Goal: Task Accomplishment & Management: Complete application form

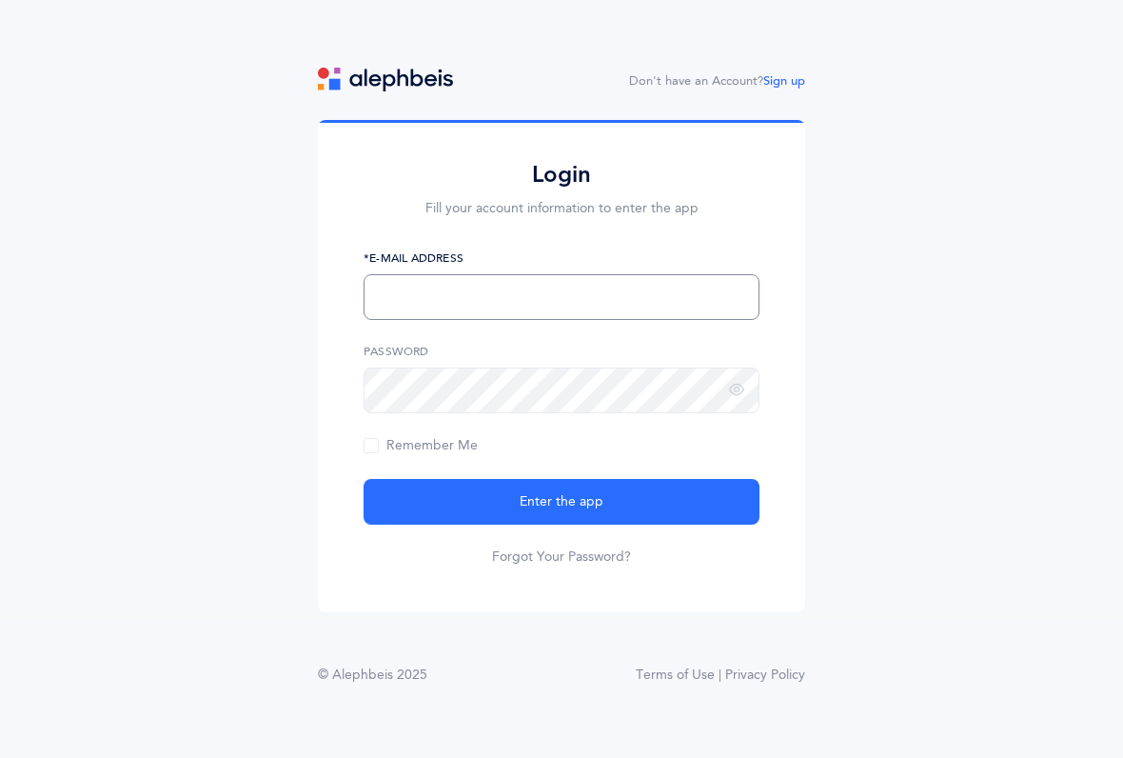
click at [392, 291] on input "text" at bounding box center [562, 297] width 396 height 46
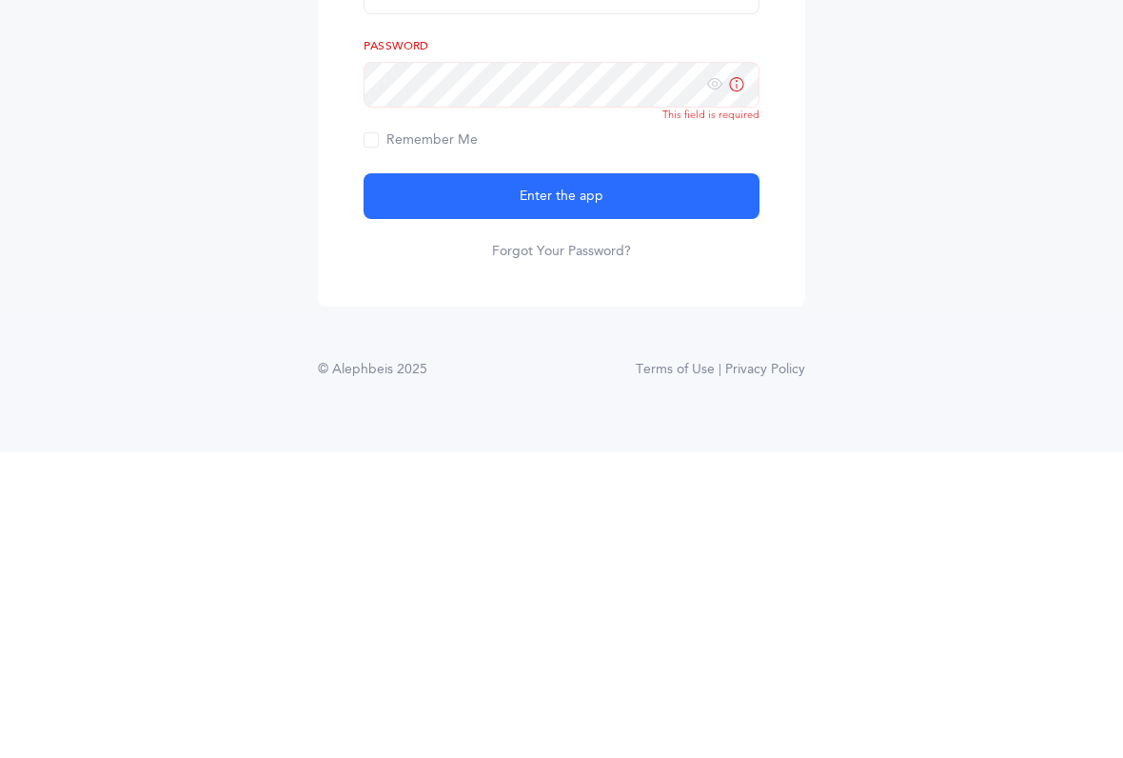
click at [718, 382] on icon at bounding box center [714, 390] width 15 height 17
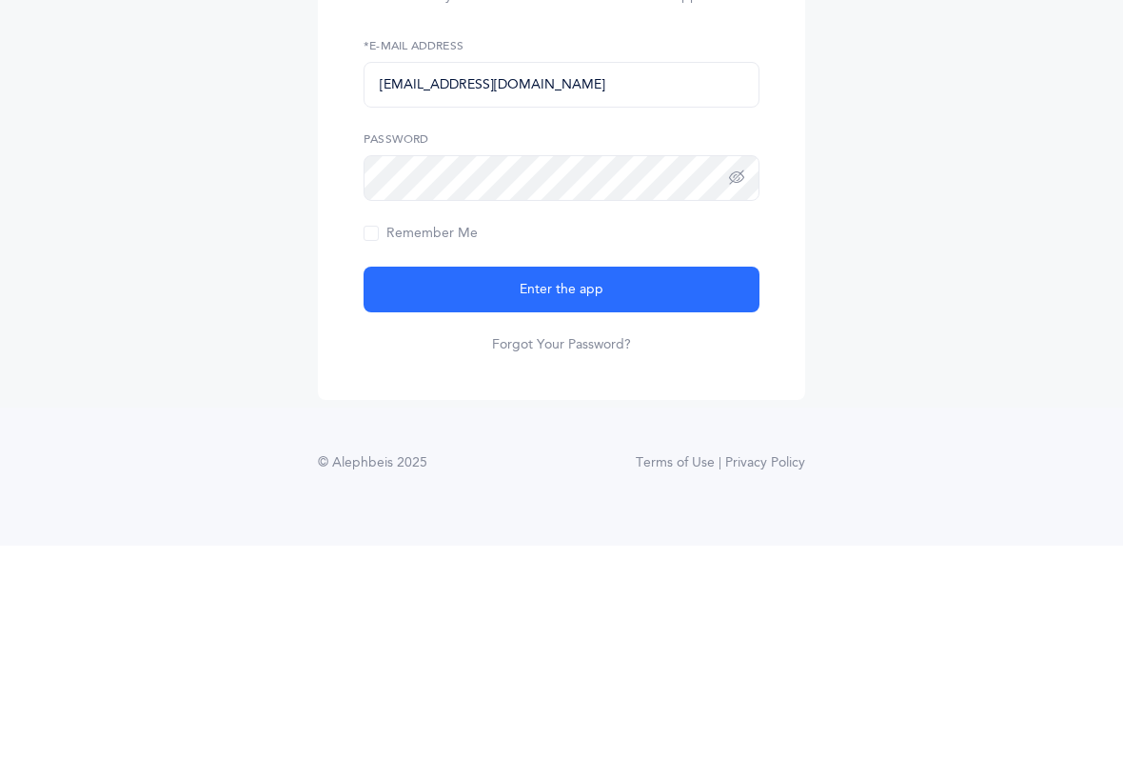
click at [407, 438] on span "Remember Me" at bounding box center [421, 445] width 114 height 15
click at [0, 0] on input "Remember Me" at bounding box center [0, 0] width 0 height 0
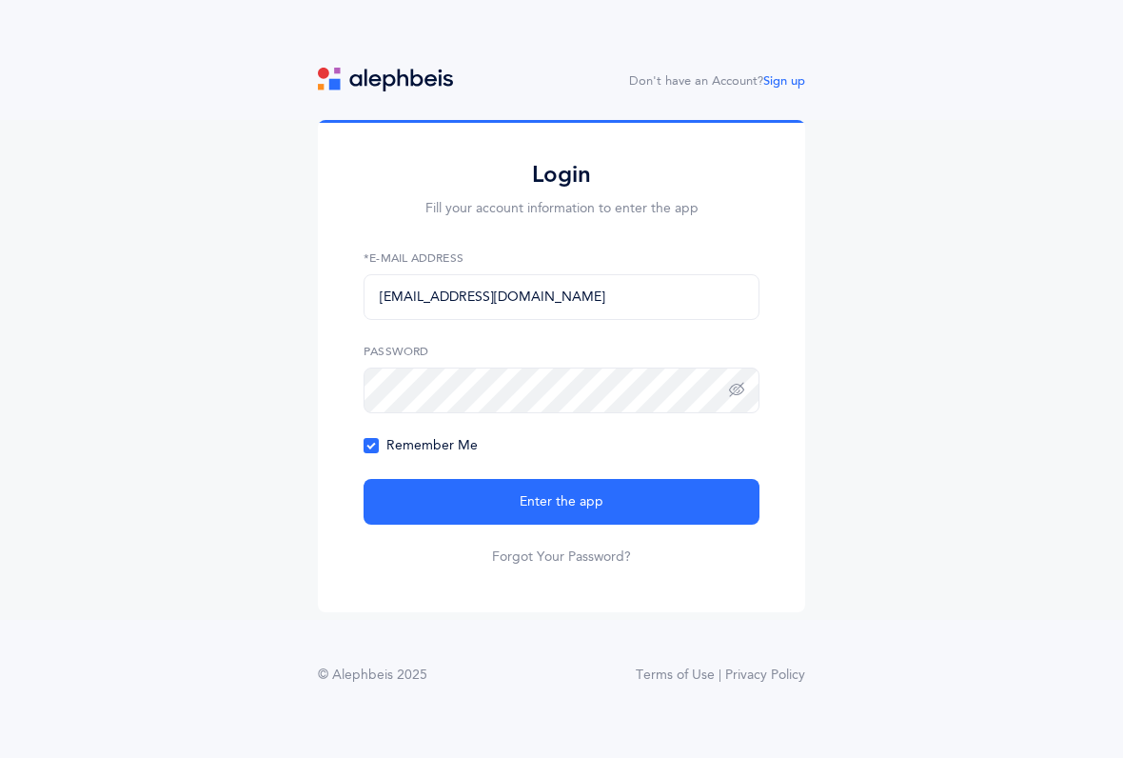
click at [557, 472] on form "[EMAIL_ADDRESS][DOMAIN_NAME] *E-Mail Address Password Remember Me Enter the app…" at bounding box center [562, 407] width 396 height 317
click at [603, 512] on button "Enter the app" at bounding box center [562, 502] width 396 height 46
click at [751, 305] on input "[EMAIL_ADDRESS][DOMAIN_NAME]" at bounding box center [562, 297] width 396 height 46
type input "n"
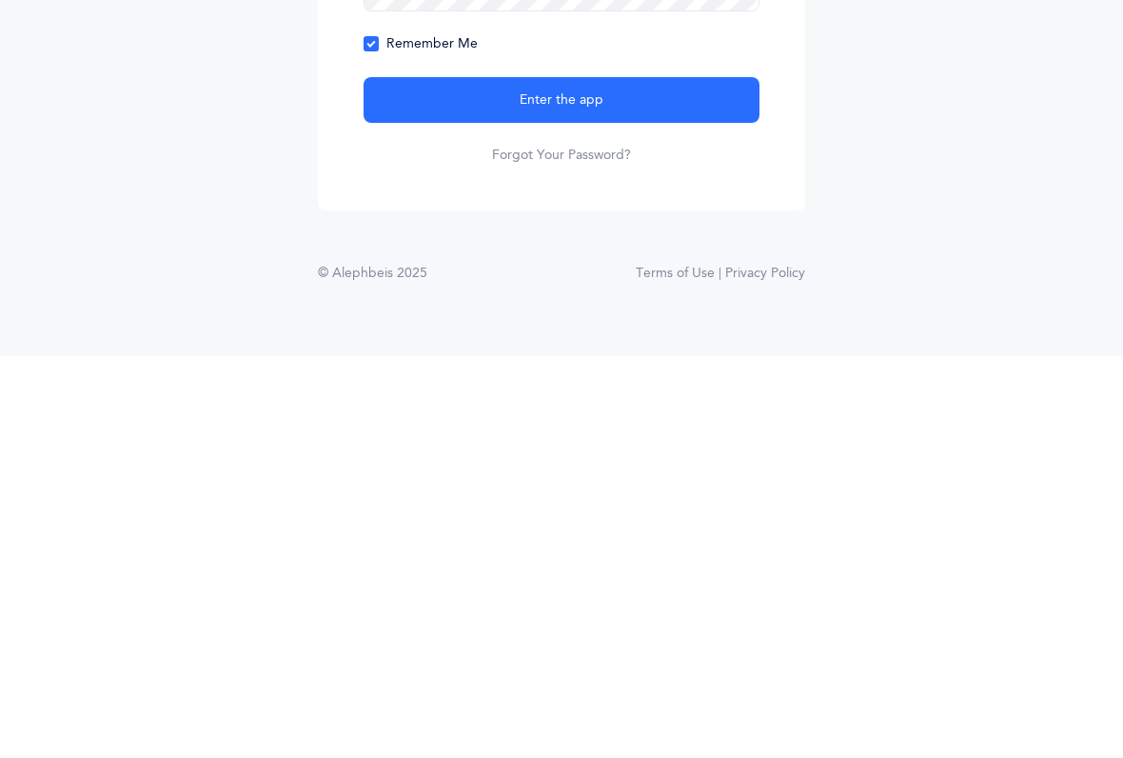
click at [678, 479] on button "Enter the app" at bounding box center [562, 502] width 396 height 46
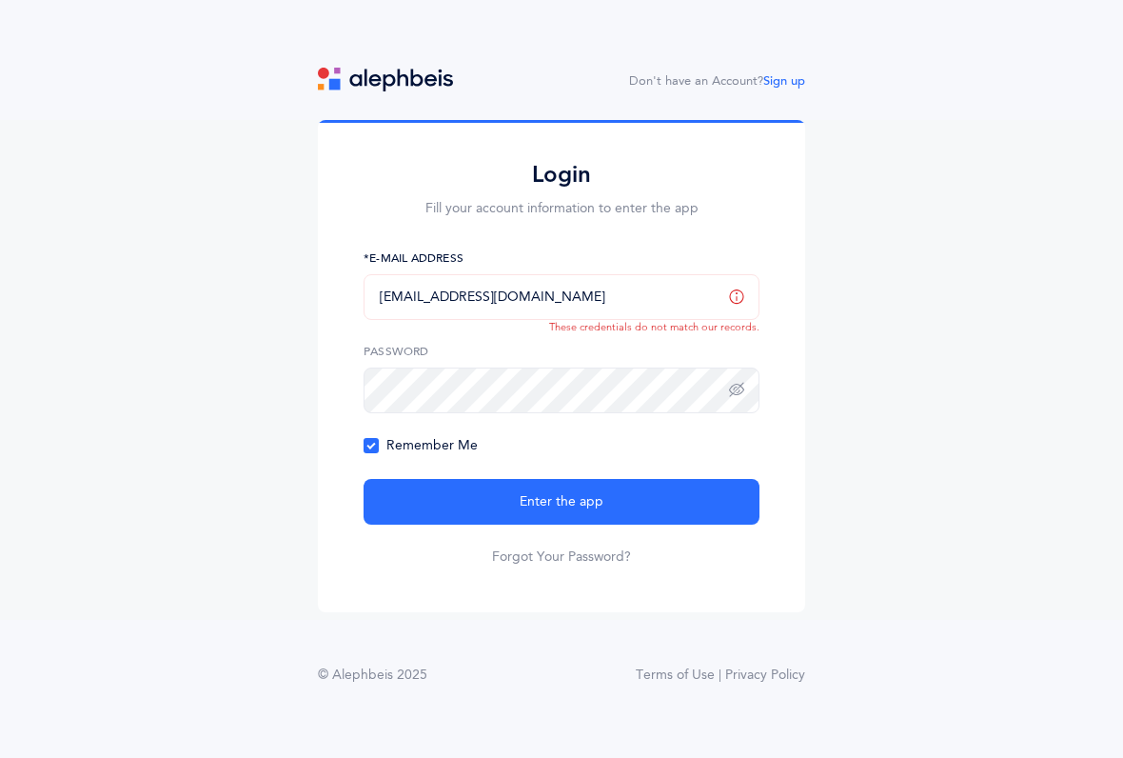
click at [542, 295] on input "[EMAIL_ADDRESS][DOMAIN_NAME]" at bounding box center [562, 297] width 396 height 46
type input "n"
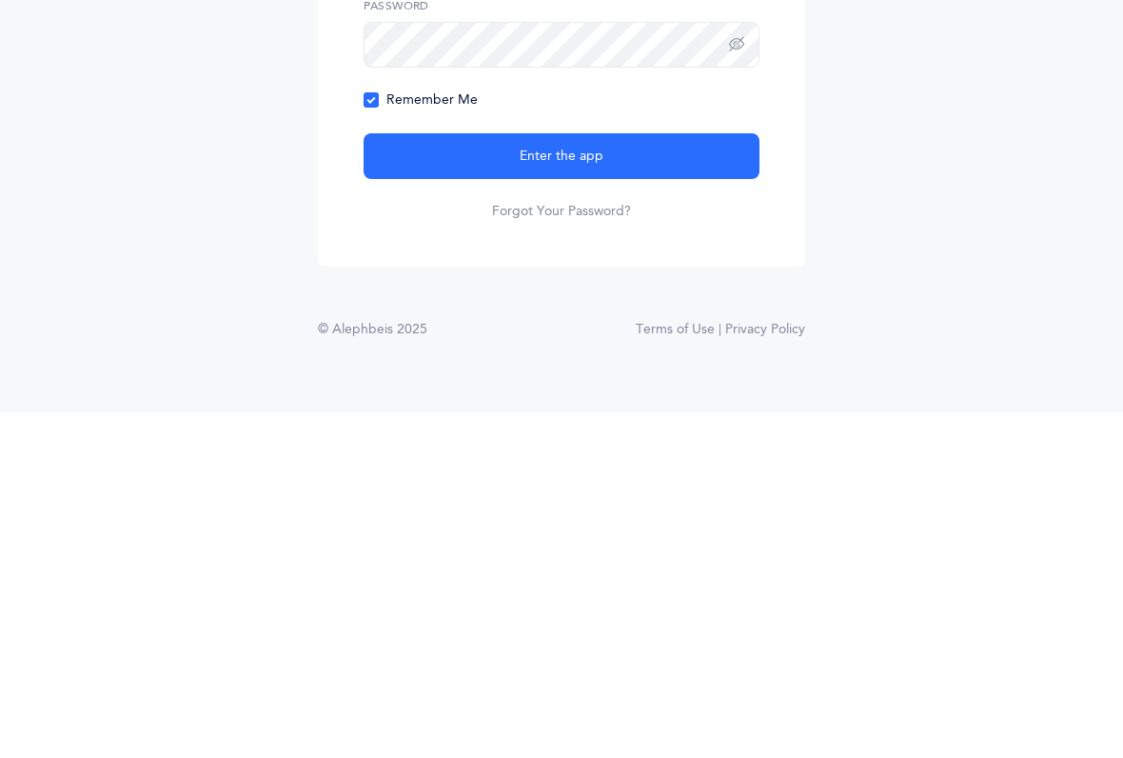
click at [666, 479] on button "Enter the app" at bounding box center [562, 502] width 396 height 46
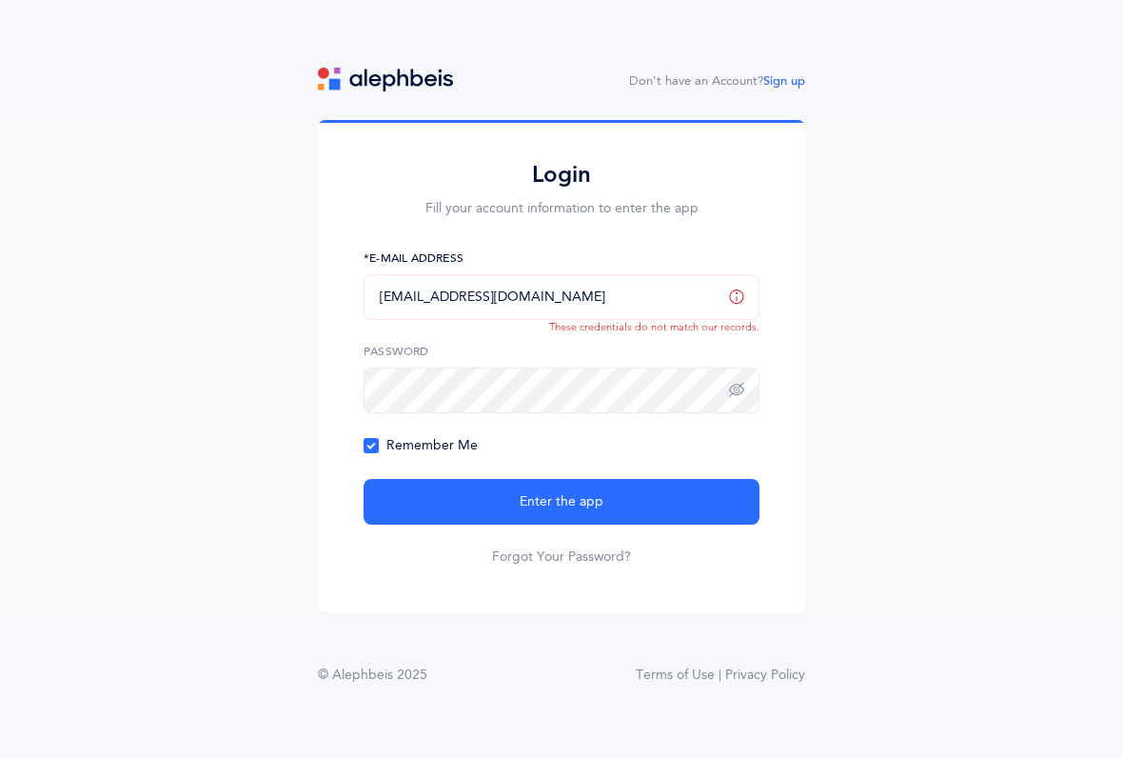
click at [621, 296] on input "[EMAIL_ADDRESS][DOMAIN_NAME]" at bounding box center [562, 297] width 396 height 46
type input "l"
